Goal: Transaction & Acquisition: Purchase product/service

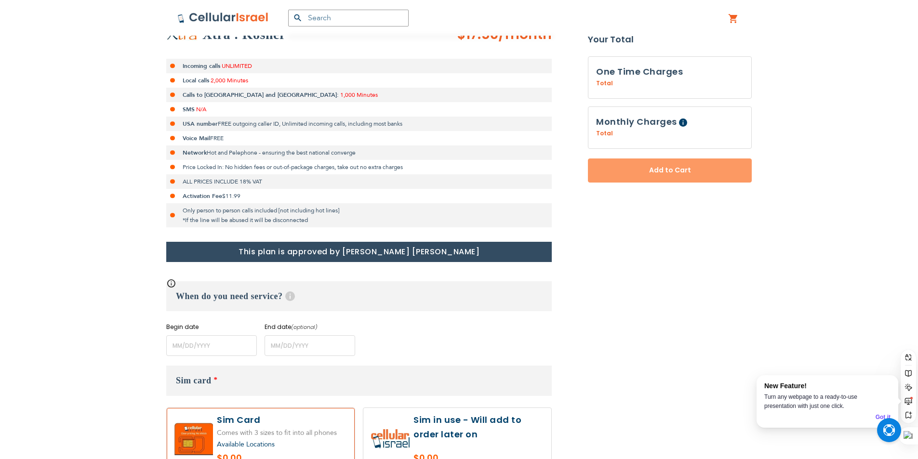
scroll to position [434, 0]
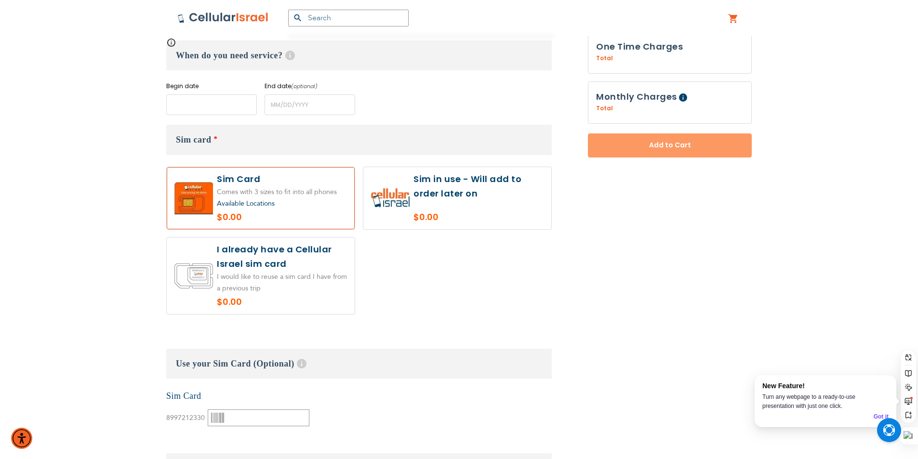
click at [215, 107] on input "name" at bounding box center [211, 104] width 91 height 21
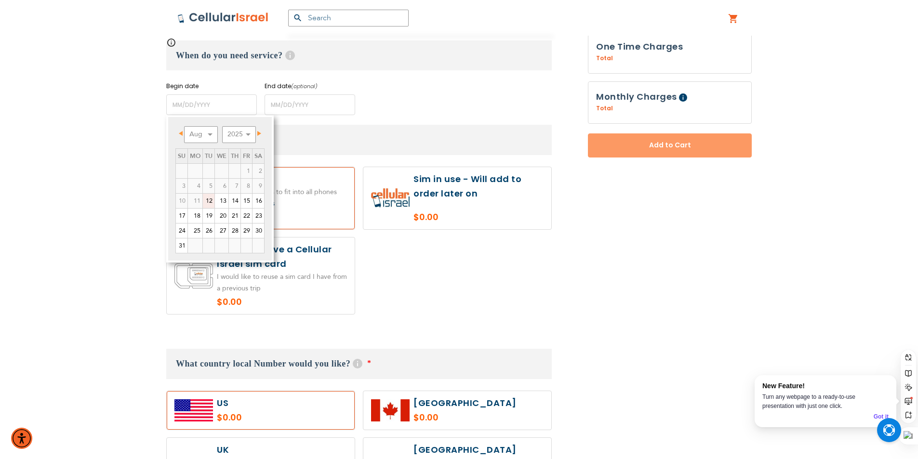
click at [205, 199] on link "12" at bounding box center [209, 201] width 12 height 14
type input "[DATE]"
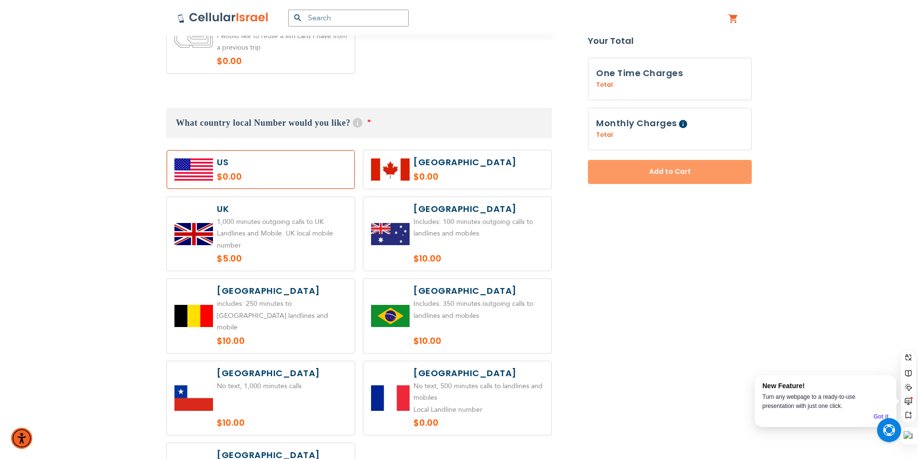
scroll to position [482, 0]
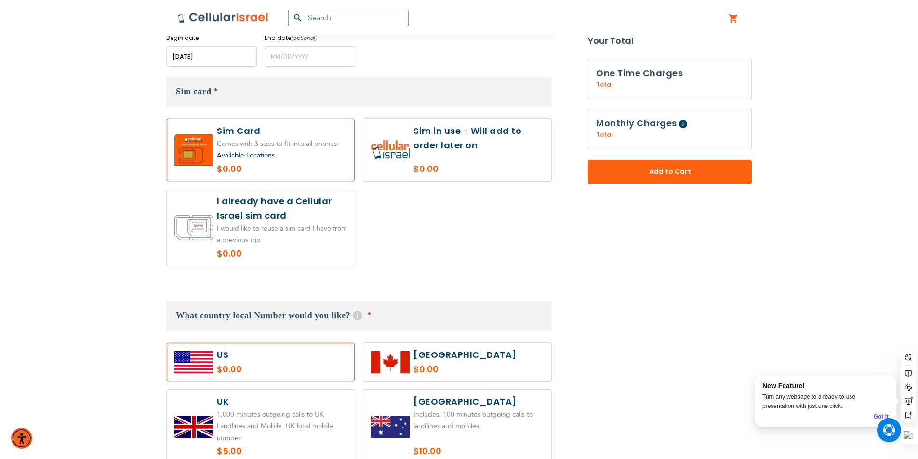
click at [327, 244] on label at bounding box center [261, 227] width 188 height 77
radio input "true"
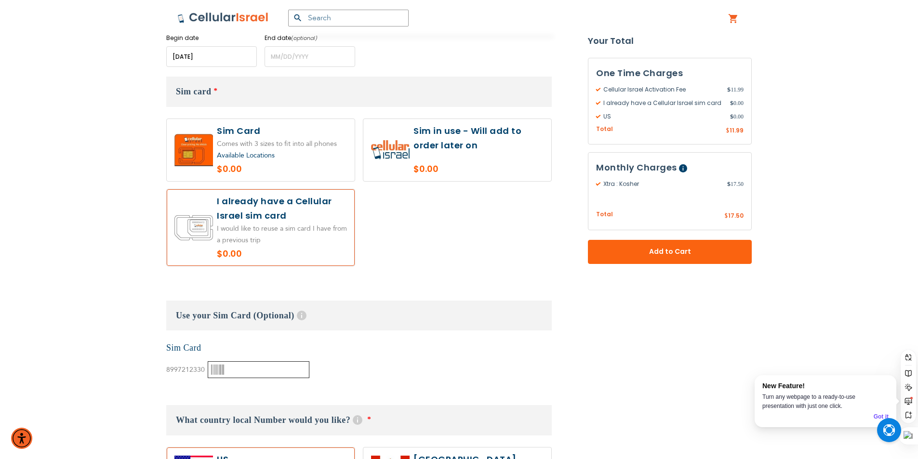
click at [278, 372] on input "text" at bounding box center [259, 370] width 102 height 17
type input "000414422"
click at [497, 344] on div "None Sim Card 8997212330" at bounding box center [359, 360] width 386 height 37
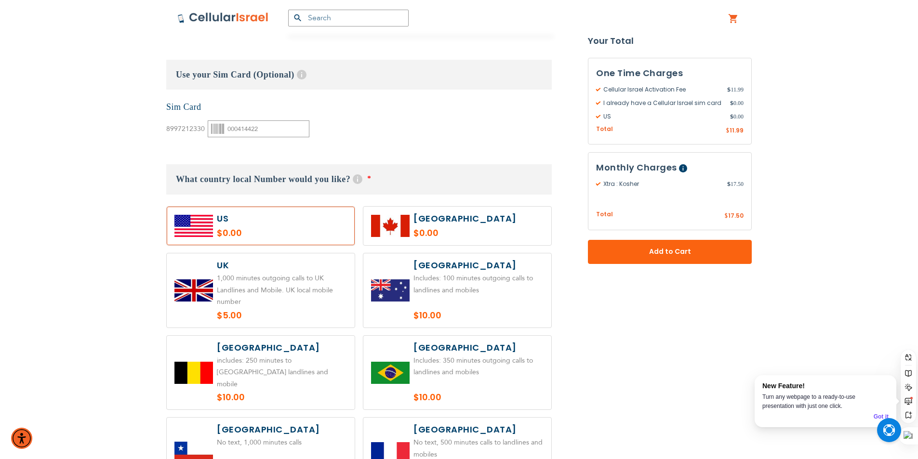
scroll to position [1205, 0]
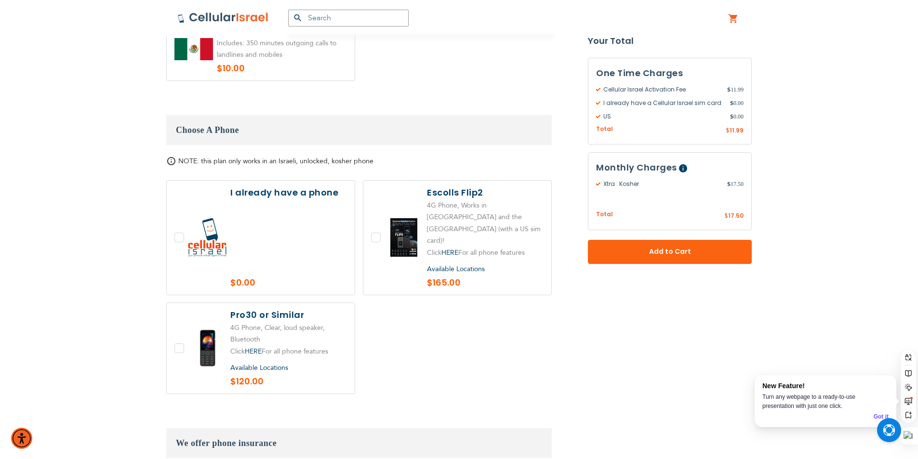
click at [312, 236] on label at bounding box center [261, 238] width 188 height 114
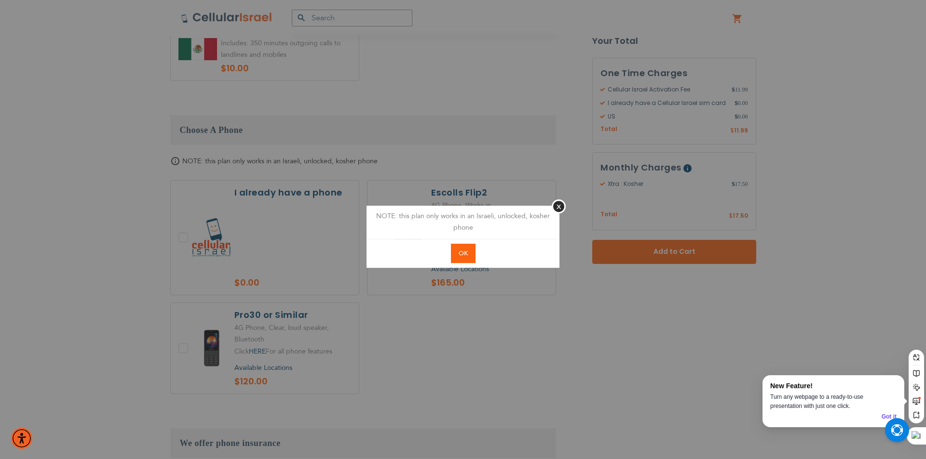
click at [458, 251] on span "OK" at bounding box center [462, 253] width 9 height 9
checkbox input "true"
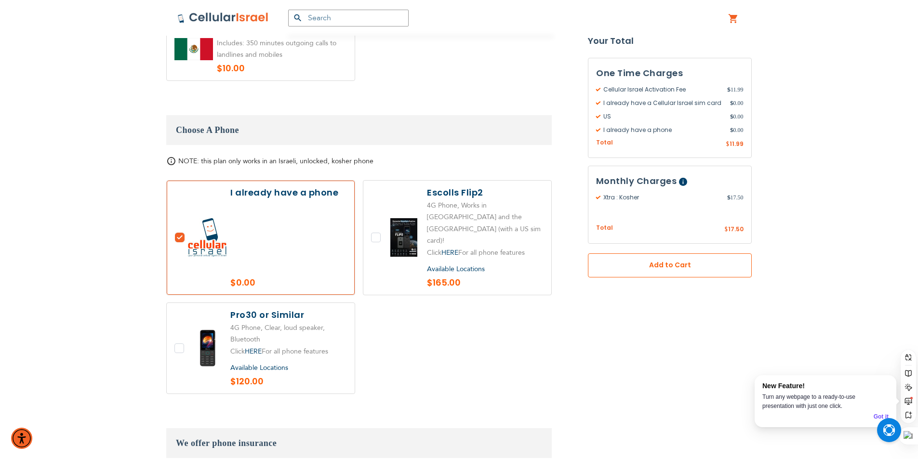
click at [723, 268] on button "Add to Cart" at bounding box center [670, 266] width 164 height 24
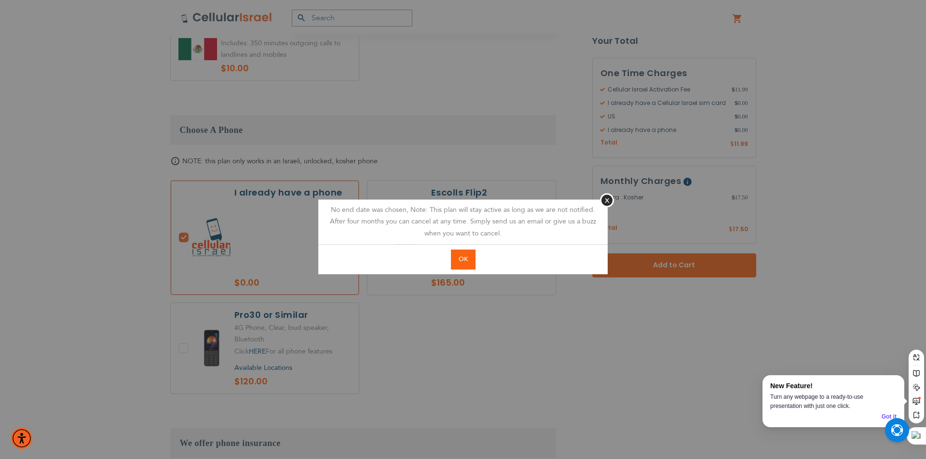
click at [461, 259] on span "OK" at bounding box center [462, 259] width 9 height 9
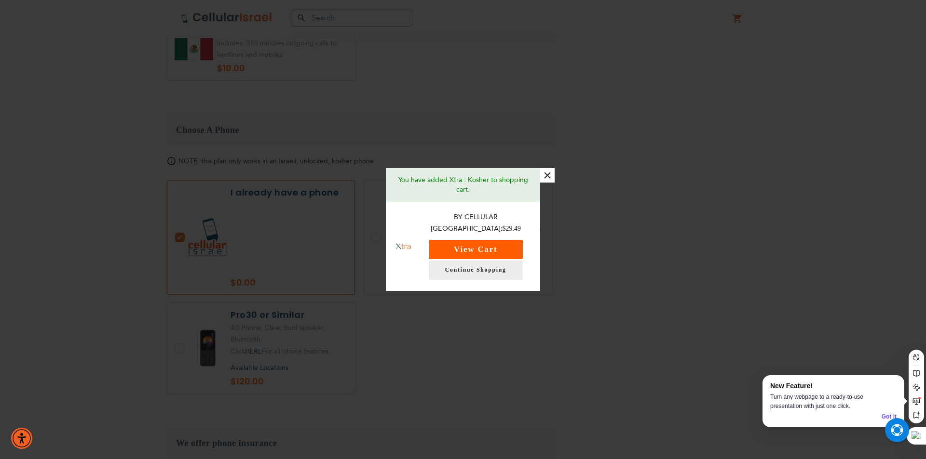
click at [467, 246] on button "View Cart" at bounding box center [476, 249] width 94 height 19
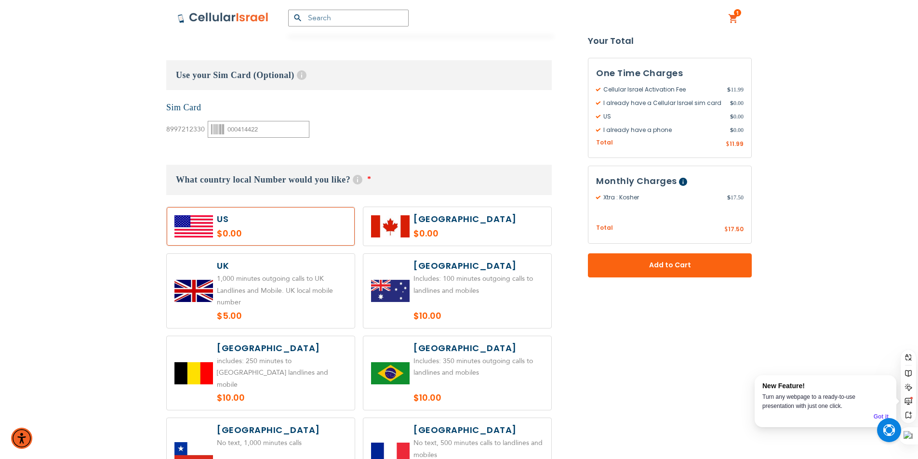
scroll to position [619, 0]
